Goal: Task Accomplishment & Management: Manage account settings

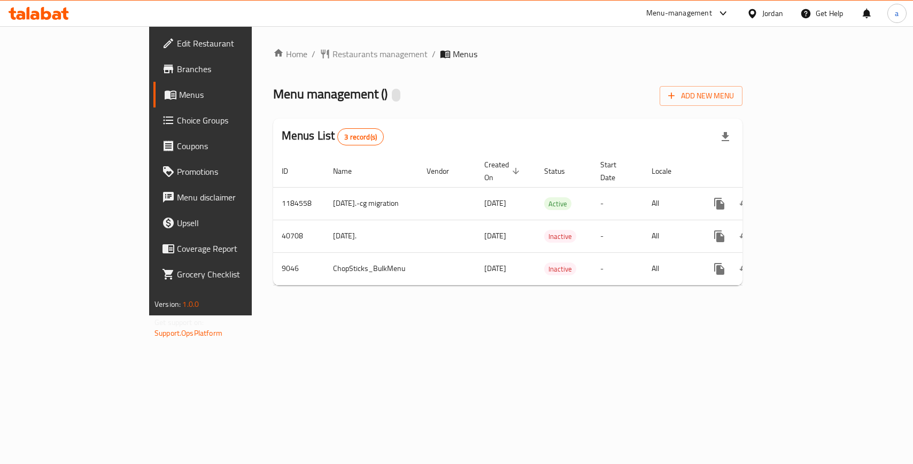
click at [177, 122] on span "Choice Groups" at bounding box center [235, 120] width 116 height 13
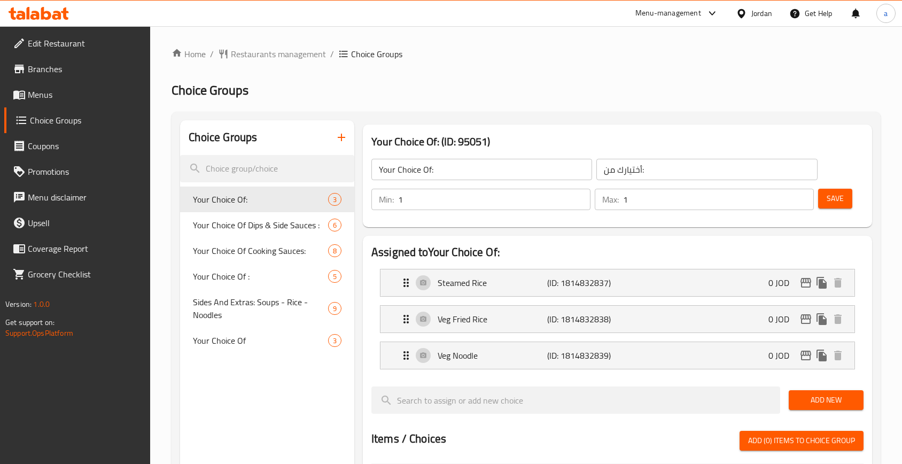
click at [387, 110] on div "Home / Restaurants management / Choice Groups Choice Groups Choice Groups Your …" at bounding box center [526, 441] width 709 height 786
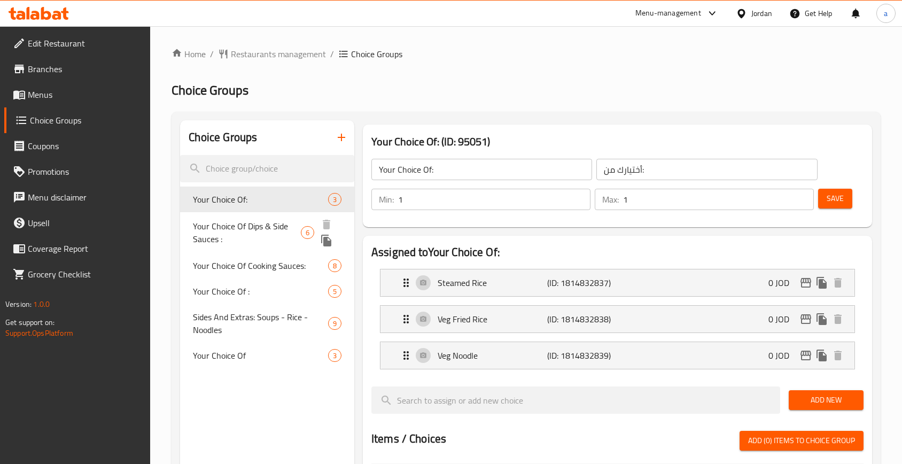
drag, startPoint x: 268, startPoint y: 221, endPoint x: 442, endPoint y: 115, distance: 203.8
click at [268, 221] on span "Your Choice Of Dips & Side Sauces :" at bounding box center [246, 233] width 107 height 26
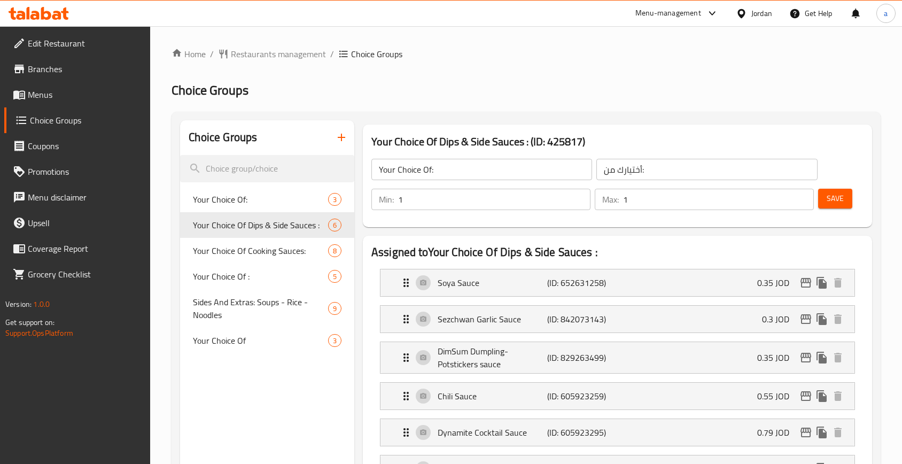
type input "Your Choice Of Dips & Side Sauces :"
type input "اختيارك من [DEMOGRAPHIC_DATA] والغموس:"
type input "0"
click at [283, 48] on span "Restaurants management" at bounding box center [278, 54] width 95 height 13
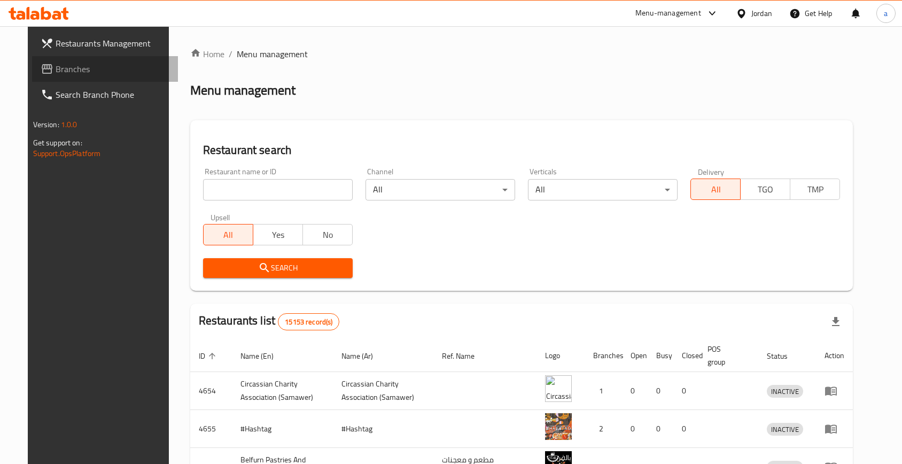
click at [69, 65] on span "Branches" at bounding box center [113, 69] width 114 height 13
